Goal: Task Accomplishment & Management: Use online tool/utility

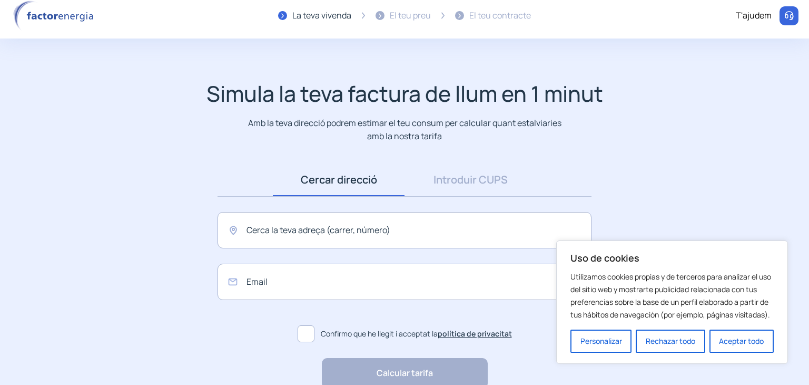
scroll to position [53, 0]
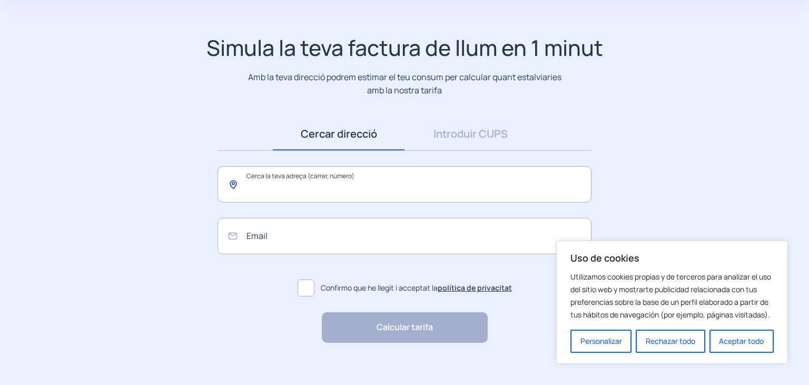
click at [436, 174] on input "text" at bounding box center [405, 184] width 374 height 36
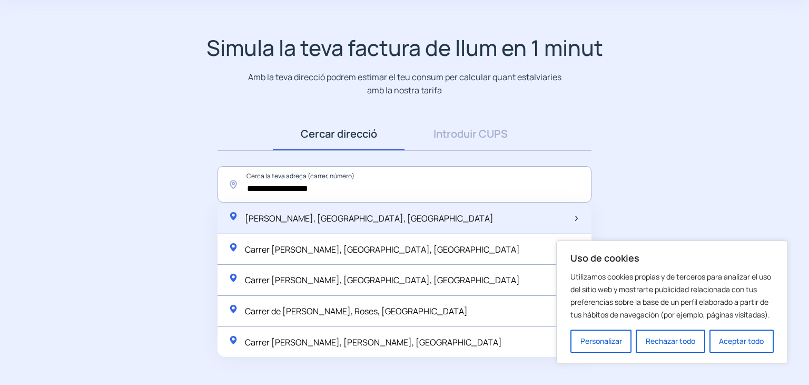
click at [396, 218] on div "[PERSON_NAME], [GEOGRAPHIC_DATA], [GEOGRAPHIC_DATA]" at bounding box center [405, 218] width 374 height 31
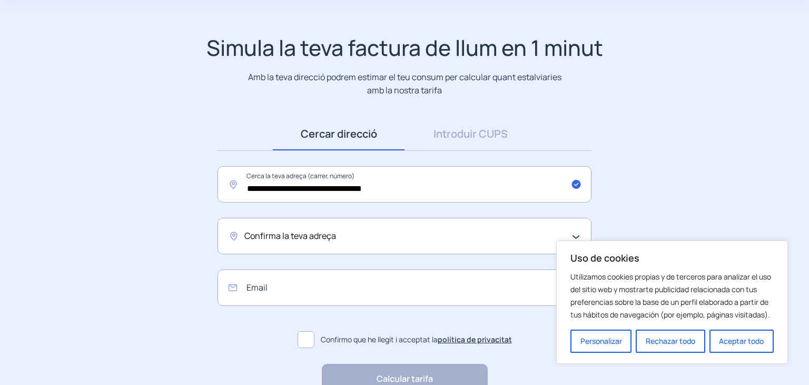
click at [348, 239] on div "Confirma la teva adreça" at bounding box center [401, 236] width 315 height 14
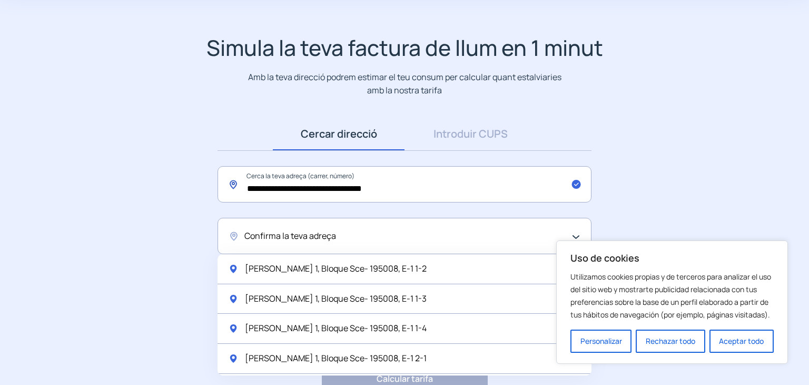
click at [425, 185] on input "**********" at bounding box center [405, 184] width 374 height 36
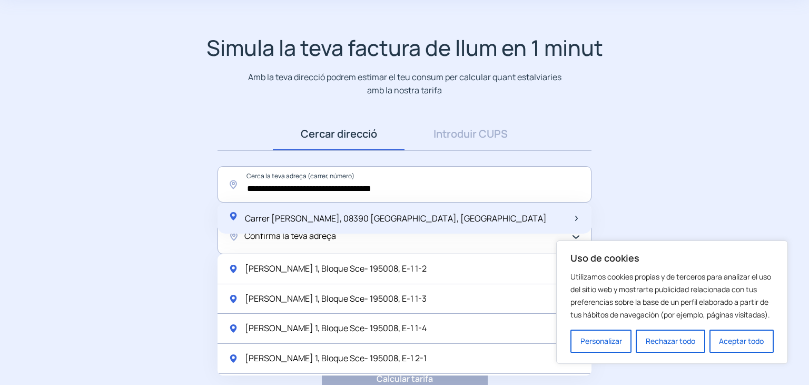
click at [413, 214] on span "Carrer [PERSON_NAME], 08390 [GEOGRAPHIC_DATA], [GEOGRAPHIC_DATA]" at bounding box center [396, 218] width 302 height 12
type input "**********"
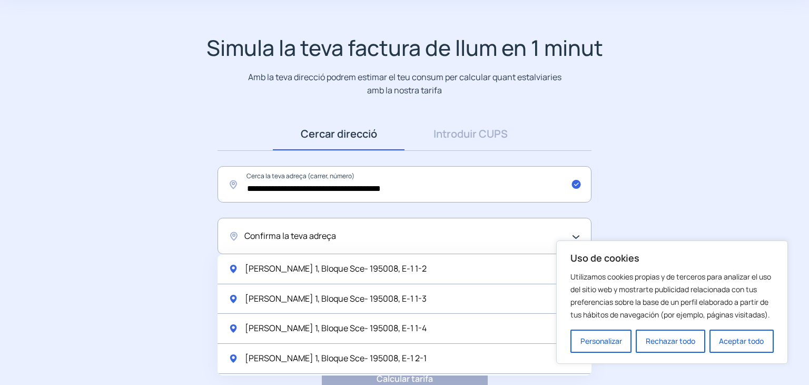
click at [368, 240] on div "Confirma la teva adreça" at bounding box center [401, 236] width 315 height 14
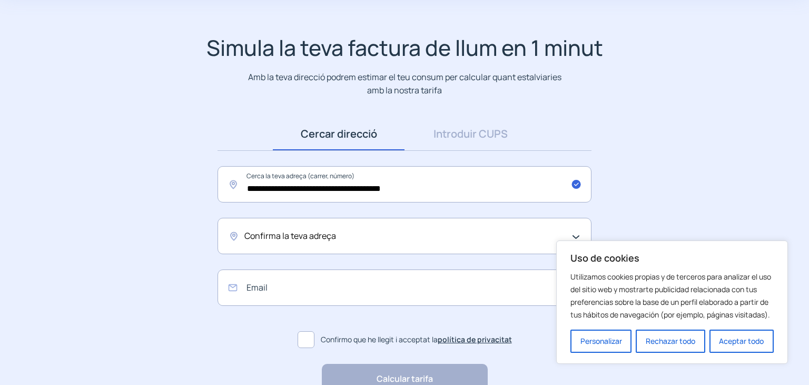
click at [326, 232] on span "Confirma la teva adreça" at bounding box center [290, 236] width 92 height 14
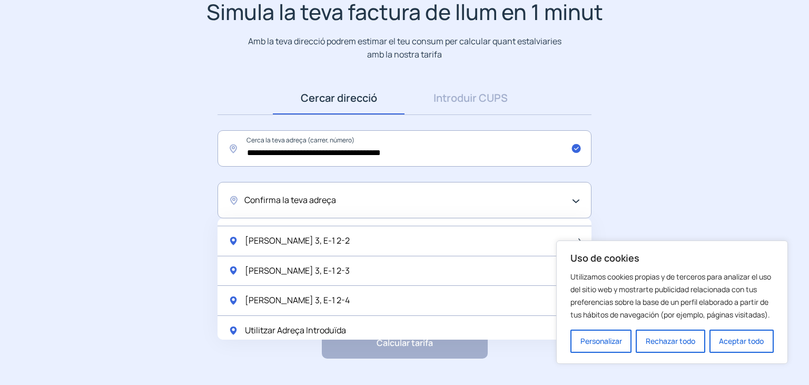
scroll to position [115, 0]
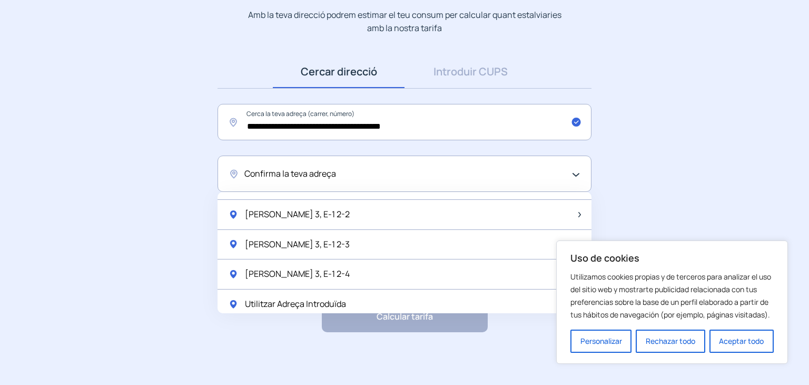
click at [358, 178] on div "Confirma la teva adreça" at bounding box center [401, 174] width 315 height 14
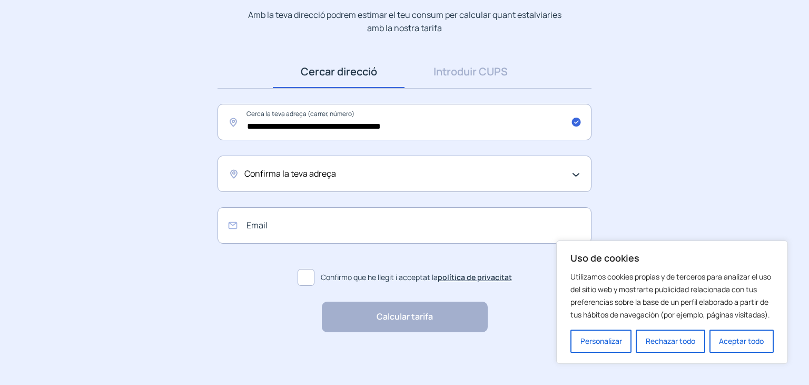
drag, startPoint x: 331, startPoint y: 169, endPoint x: 323, endPoint y: 167, distance: 8.6
click at [328, 168] on span "Confirma la teva adreça" at bounding box center [290, 174] width 92 height 14
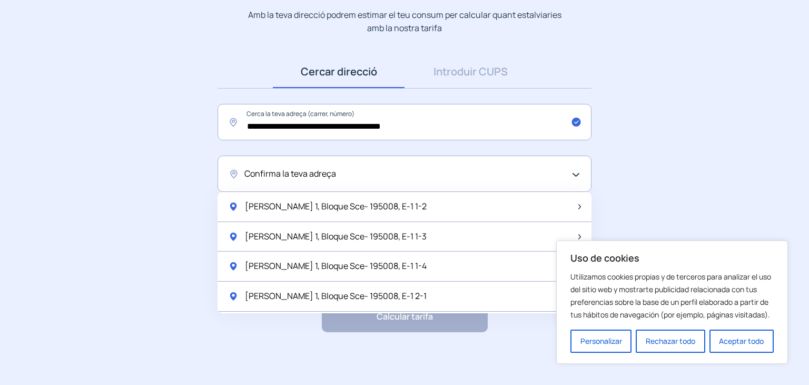
click at [310, 167] on span "Confirma la teva adreça" at bounding box center [290, 174] width 92 height 14
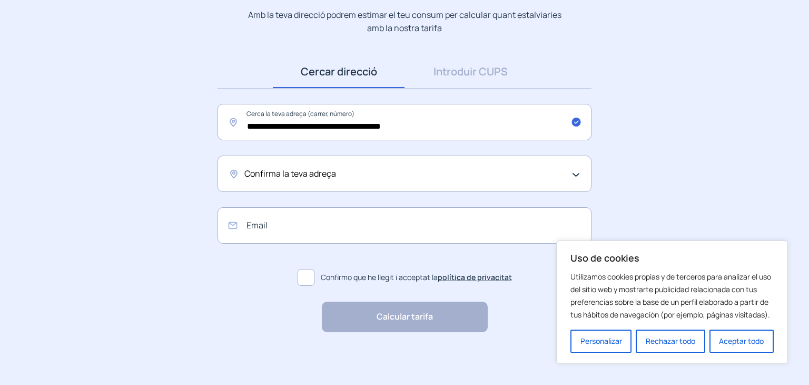
click at [731, 333] on button "Aceptar todo" at bounding box center [742, 340] width 64 height 23
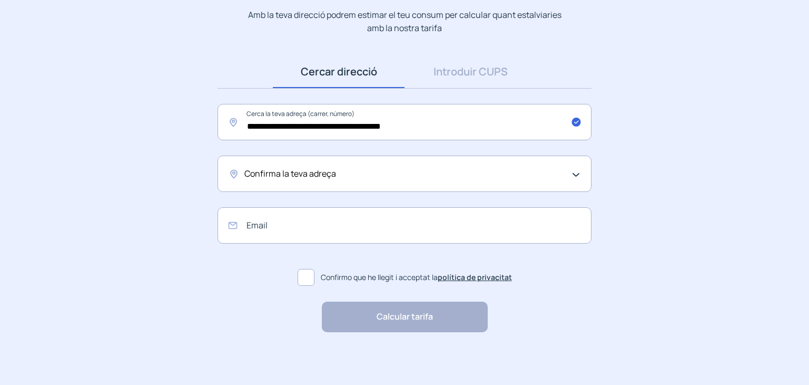
click at [536, 172] on div "Confirma la teva adreça" at bounding box center [401, 174] width 315 height 14
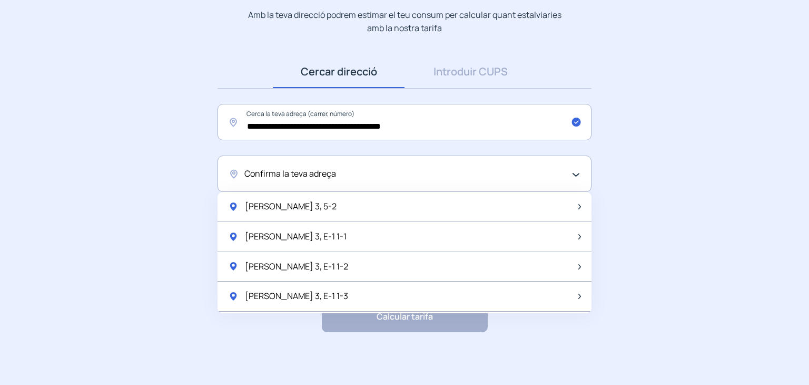
scroll to position [1393, 0]
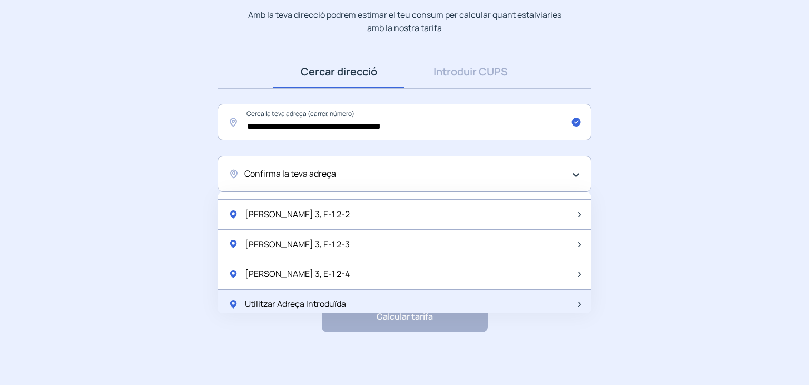
click at [352, 296] on div "Utilitzar Adreça Introduïda" at bounding box center [405, 303] width 374 height 29
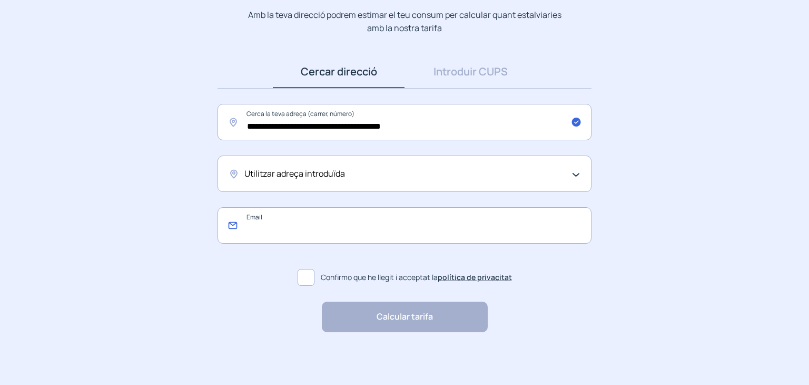
click at [326, 217] on input "email" at bounding box center [405, 225] width 374 height 36
type input "**********"
click at [310, 279] on span at bounding box center [306, 277] width 17 height 17
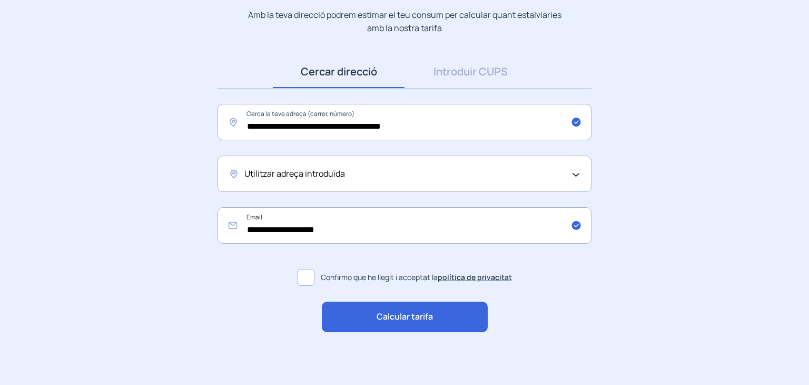
click at [347, 297] on div "**********" at bounding box center [404, 193] width 395 height 277
click at [348, 304] on div "Calcular tarifa" at bounding box center [405, 316] width 166 height 31
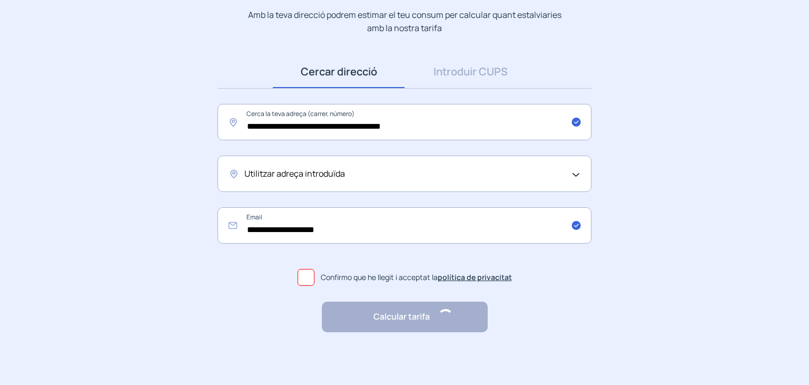
scroll to position [0, 0]
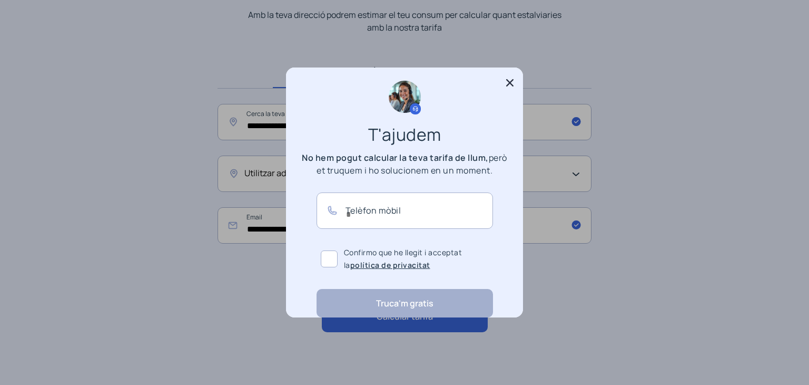
click at [510, 85] on icon at bounding box center [510, 82] width 11 height 11
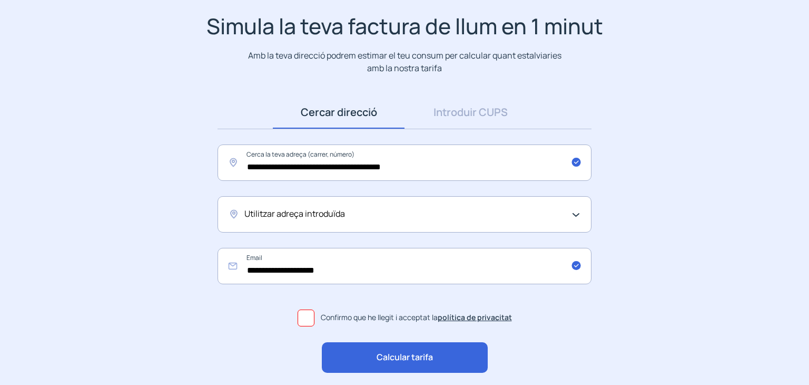
scroll to position [9, 0]
